Goal: Information Seeking & Learning: Learn about a topic

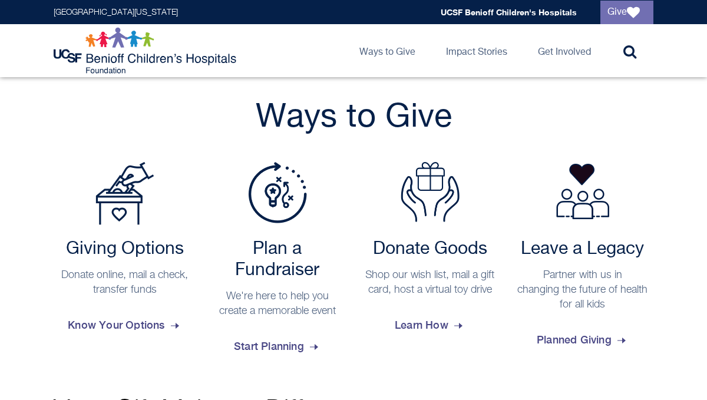
scroll to position [247, 0]
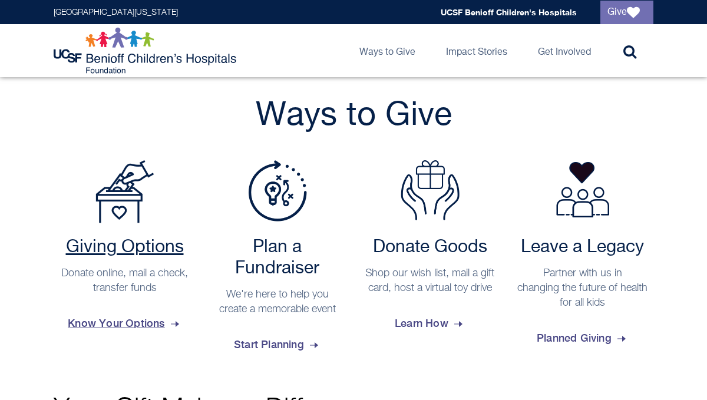
click at [144, 247] on h2 "Giving Options" at bounding box center [124, 247] width 130 height 21
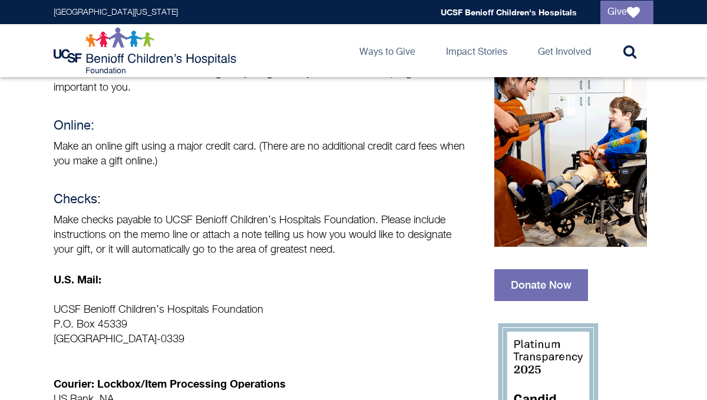
scroll to position [115, 0]
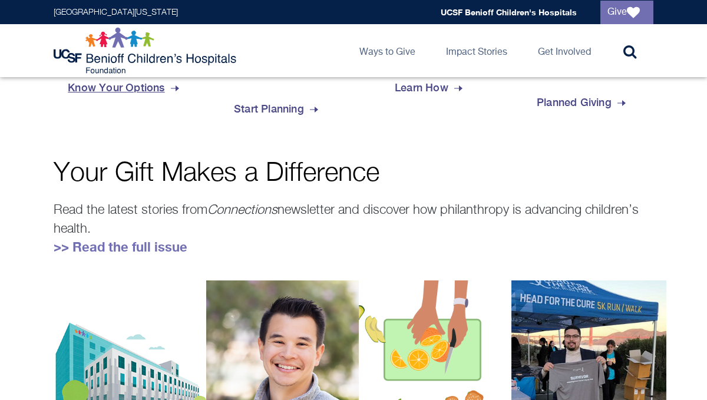
scroll to position [247, 0]
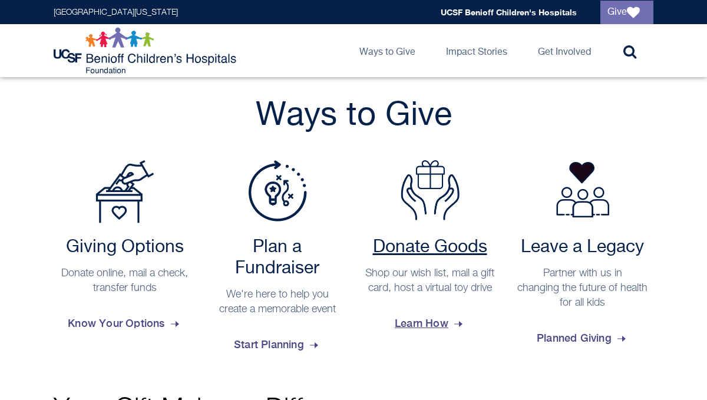
click at [435, 335] on span "Learn How" at bounding box center [430, 323] width 70 height 32
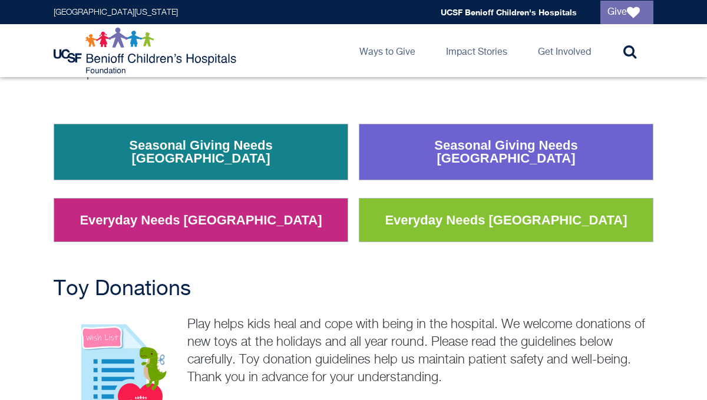
scroll to position [173, 0]
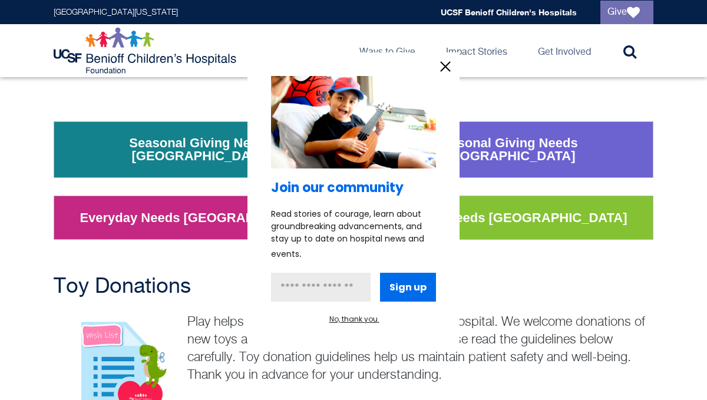
click at [438, 68] on icon "information" at bounding box center [445, 67] width 18 height 18
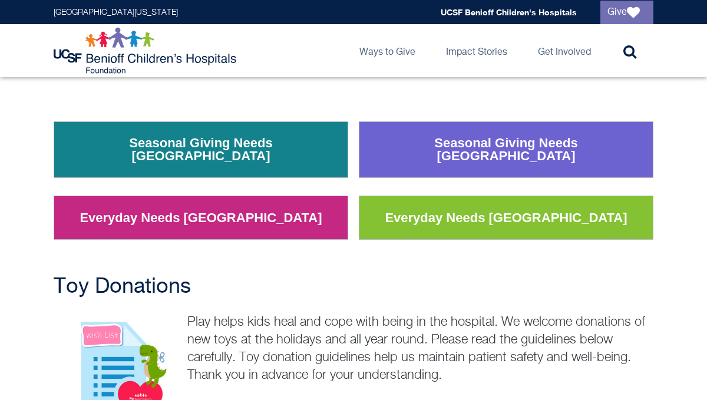
click at [451, 143] on link "Seasonal Giving Needs San Francisco" at bounding box center [506, 150] width 282 height 44
click at [495, 142] on link "Seasonal Giving Needs San Francisco" at bounding box center [506, 150] width 282 height 44
click at [518, 214] on link "Everyday Needs San Francisco" at bounding box center [506, 218] width 260 height 31
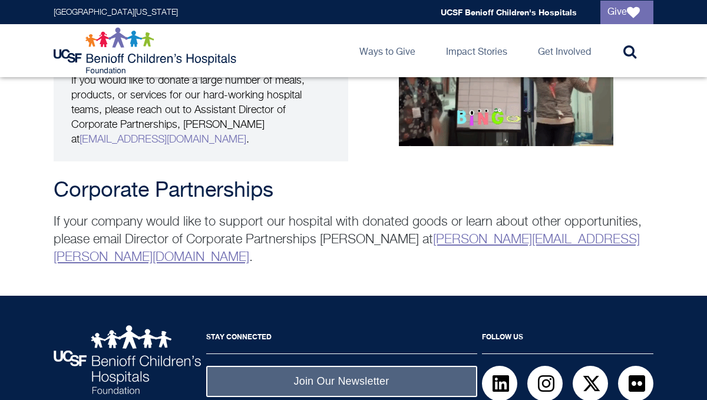
scroll to position [2433, 0]
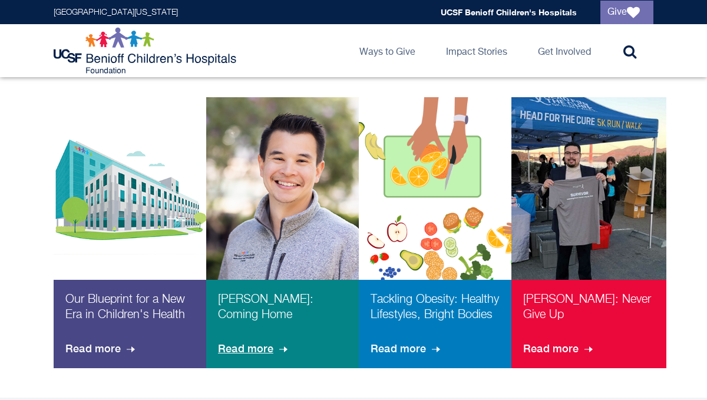
scroll to position [668, 0]
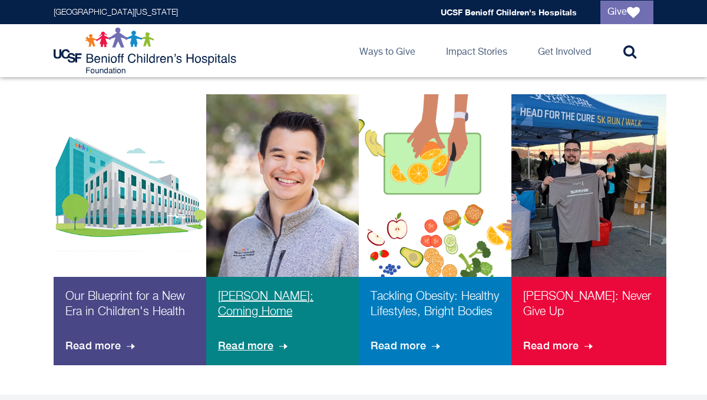
click at [260, 343] on span "Read more" at bounding box center [254, 346] width 72 height 32
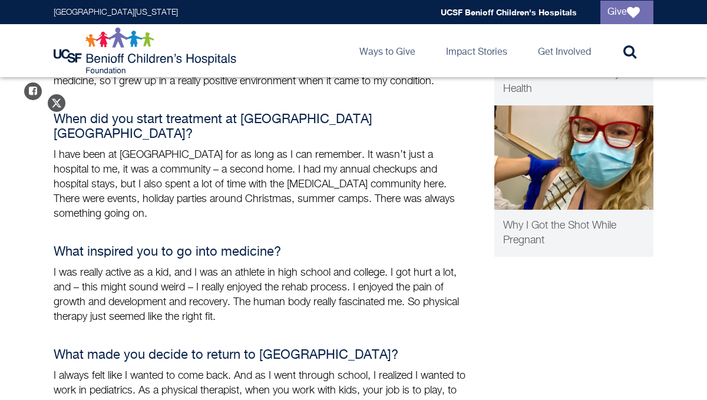
scroll to position [425, 0]
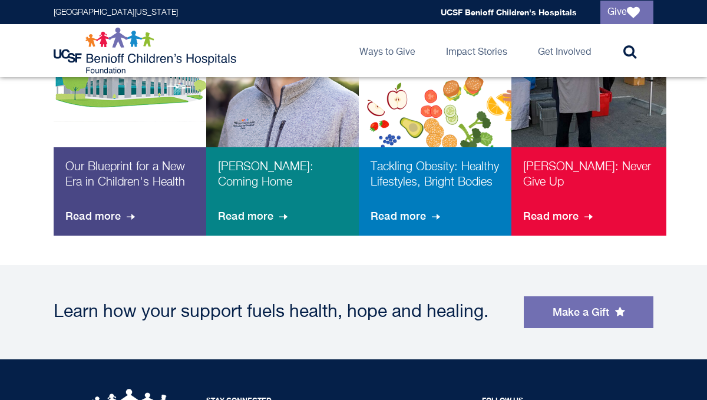
scroll to position [811, 0]
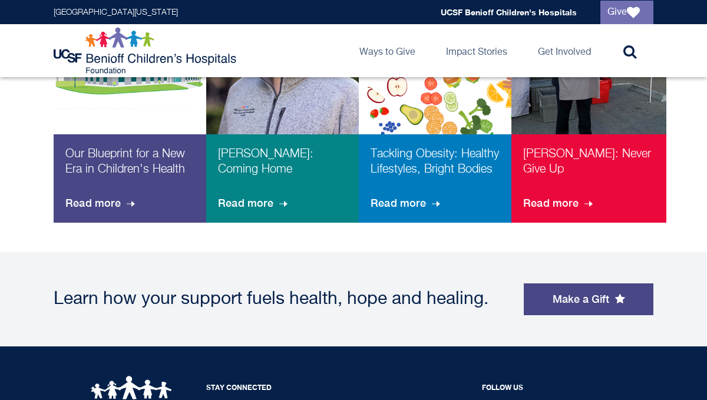
click at [597, 304] on link "Make a Gift" at bounding box center [589, 299] width 130 height 32
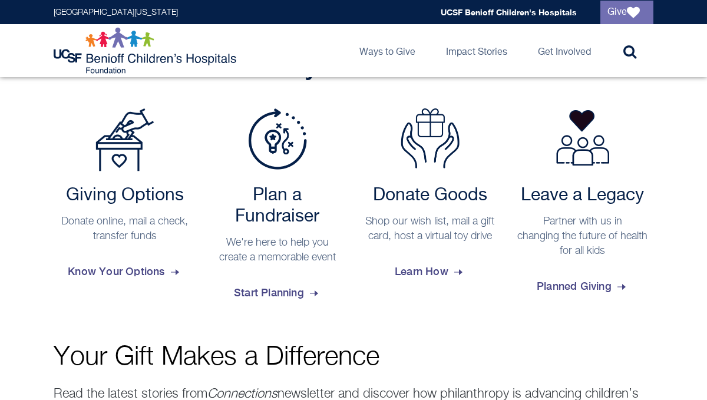
scroll to position [296, 0]
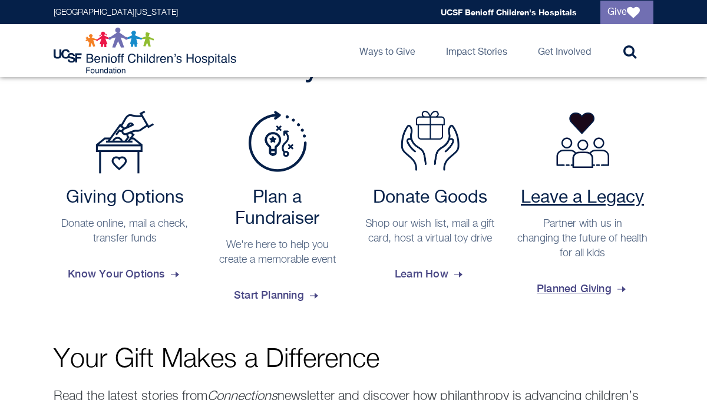
click at [558, 204] on h2 "Leave a Legacy" at bounding box center [582, 197] width 130 height 21
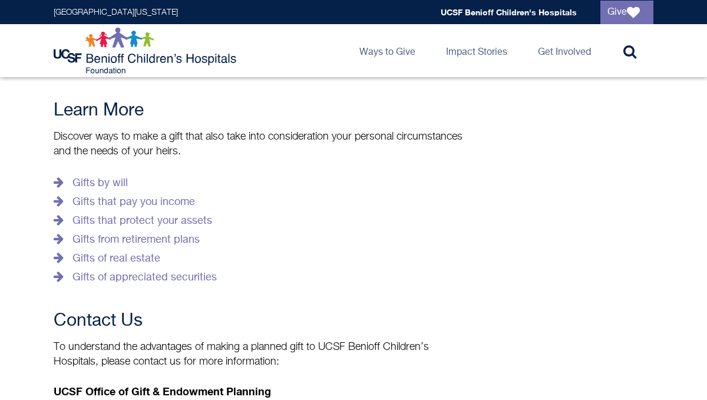
scroll to position [316, 0]
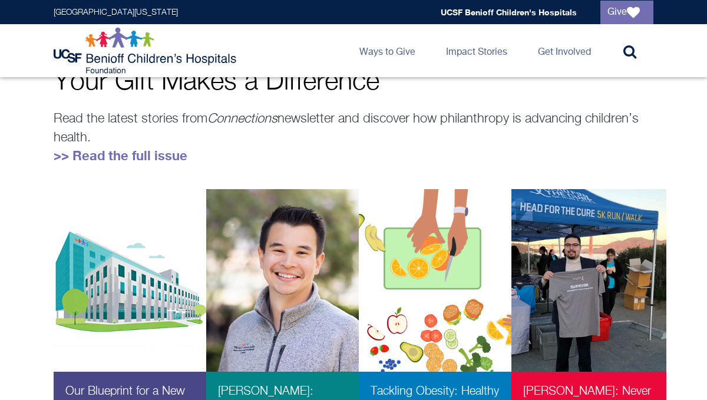
scroll to position [574, 0]
